Goal: Check status

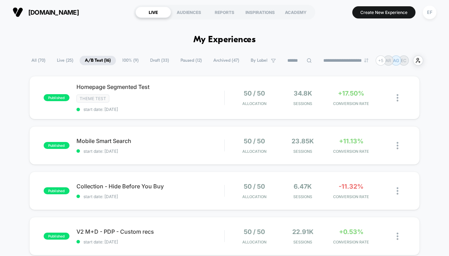
scroll to position [20, 0]
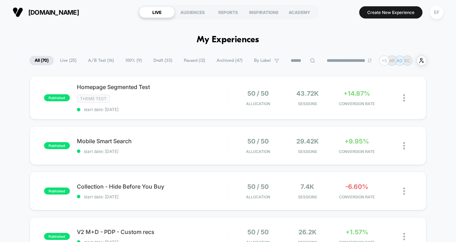
click at [93, 59] on span "A/B Test ( 16 )" at bounding box center [101, 60] width 36 height 9
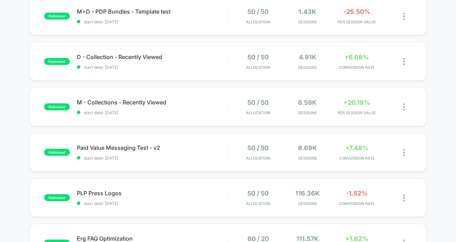
scroll to position [316, 0]
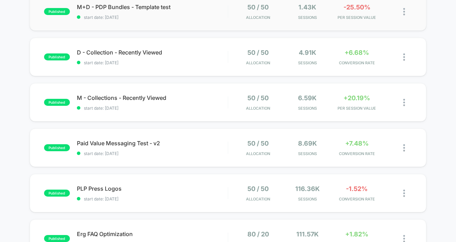
click at [172, 21] on div "published M+D - PDP Bundles - Template test start date: [DATE] 50 / 50 Allocati…" at bounding box center [228, 11] width 397 height 38
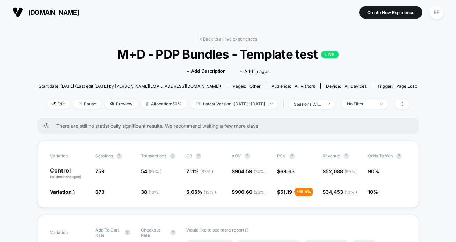
scroll to position [0, 0]
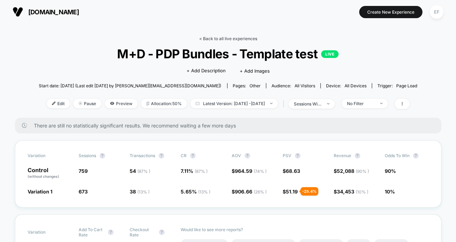
click at [236, 38] on link "< Back to all live experiences" at bounding box center [228, 38] width 58 height 5
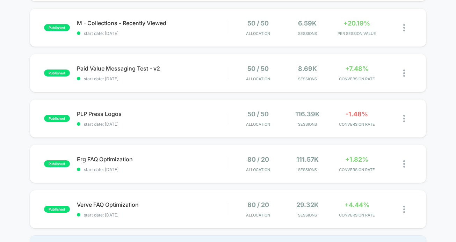
scroll to position [442, 0]
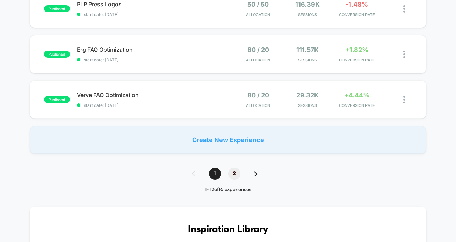
click at [235, 177] on span "2" at bounding box center [234, 174] width 12 height 12
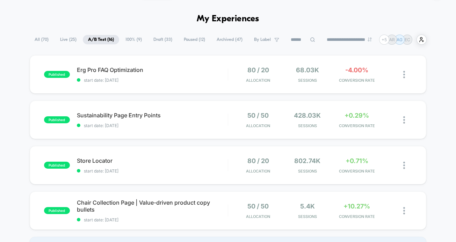
scroll to position [29, 0]
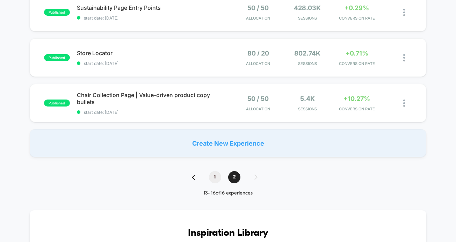
click at [215, 178] on span "1" at bounding box center [215, 177] width 12 height 12
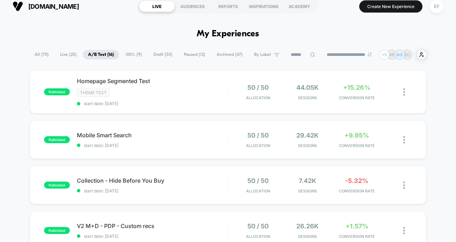
scroll to position [0, 0]
